Goal: Navigation & Orientation: Find specific page/section

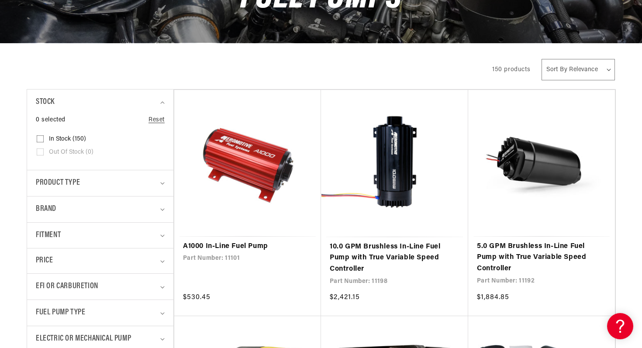
scroll to position [135, 0]
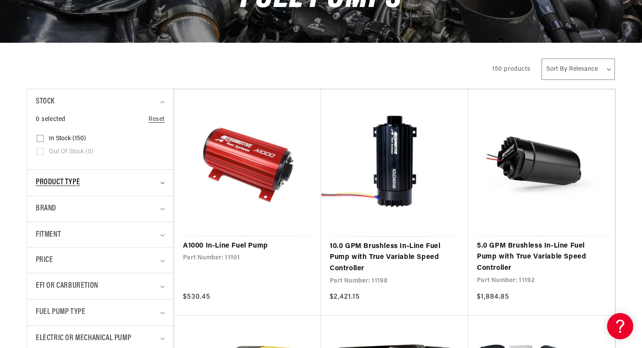
click at [161, 185] on summary "Product type" at bounding box center [100, 183] width 129 height 26
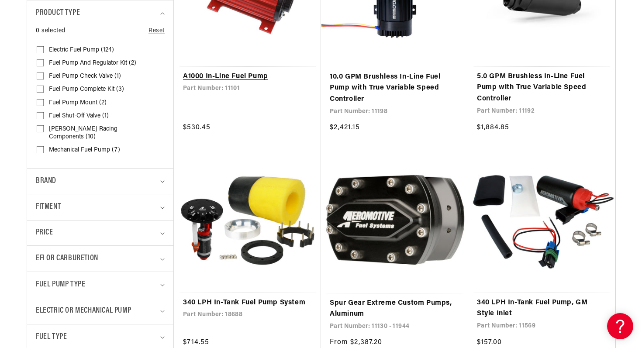
scroll to position [334, 0]
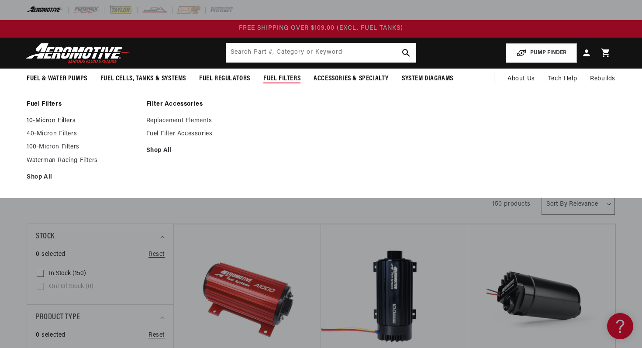
click at [55, 119] on link "10-Micron Filters" at bounding box center [82, 121] width 111 height 8
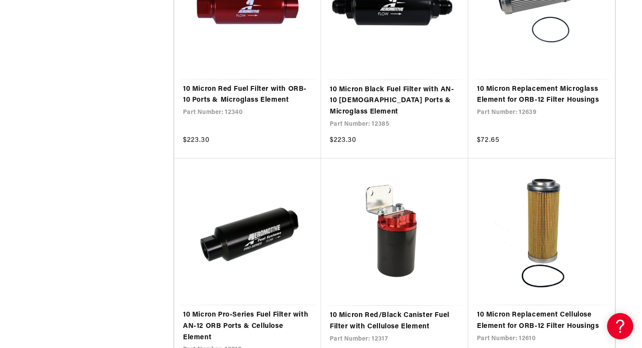
scroll to position [1247, 0]
